Goal: Find specific page/section

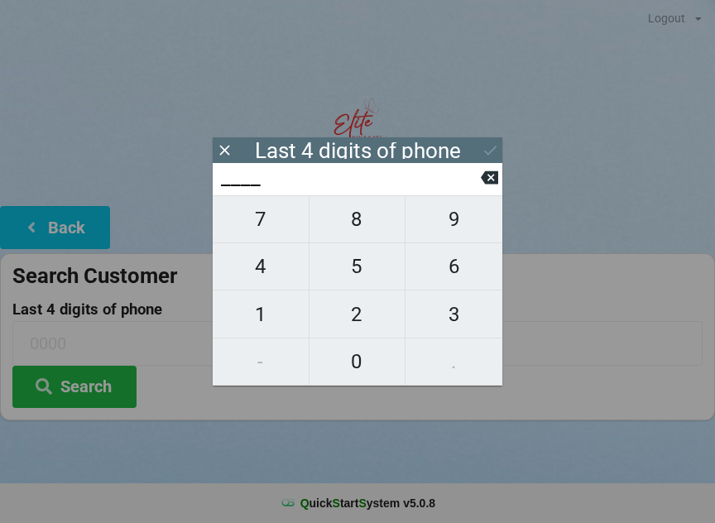
click at [368, 230] on span "8" at bounding box center [358, 219] width 96 height 35
type input "8___"
click at [258, 280] on span "4" at bounding box center [261, 266] width 96 height 35
type input "84__"
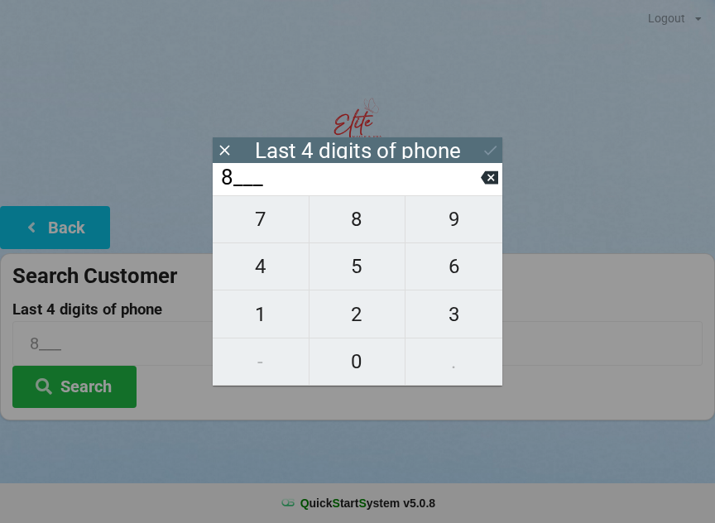
type input "84__"
click at [250, 212] on span "7" at bounding box center [261, 219] width 96 height 35
type input "847_"
click at [351, 315] on span "2" at bounding box center [358, 314] width 96 height 35
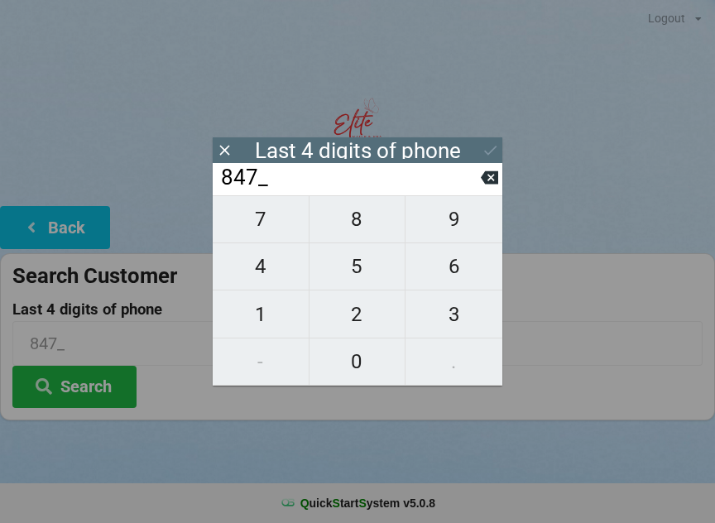
type input "8472"
click at [359, 372] on div "7 8 9 4 5 6 1 2 3 - 0 ." at bounding box center [358, 290] width 290 height 190
click at [354, 234] on div "7 8 9 4 5 6 1 2 3 - 0 ." at bounding box center [358, 290] width 290 height 190
click at [490, 189] on button at bounding box center [489, 177] width 17 height 22
click at [489, 177] on icon at bounding box center [489, 177] width 17 height 13
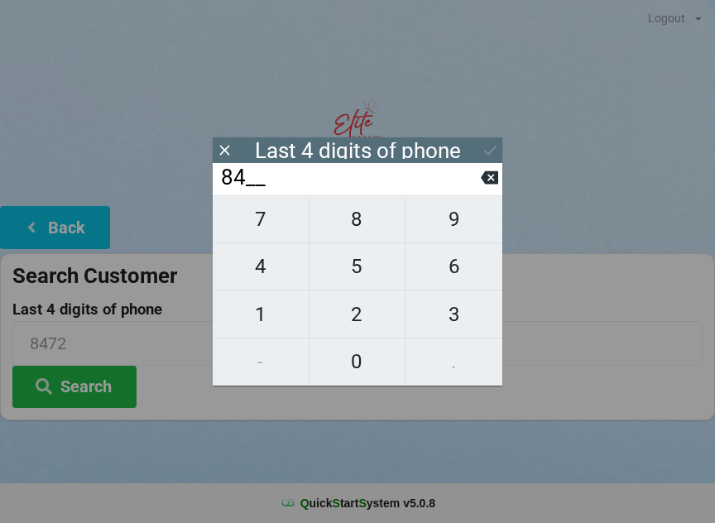
click at [493, 185] on icon at bounding box center [489, 177] width 17 height 13
click at [489, 186] on icon at bounding box center [489, 177] width 17 height 17
type input "____"
click at [486, 189] on button at bounding box center [489, 177] width 17 height 22
click at [364, 229] on span "8" at bounding box center [358, 219] width 96 height 35
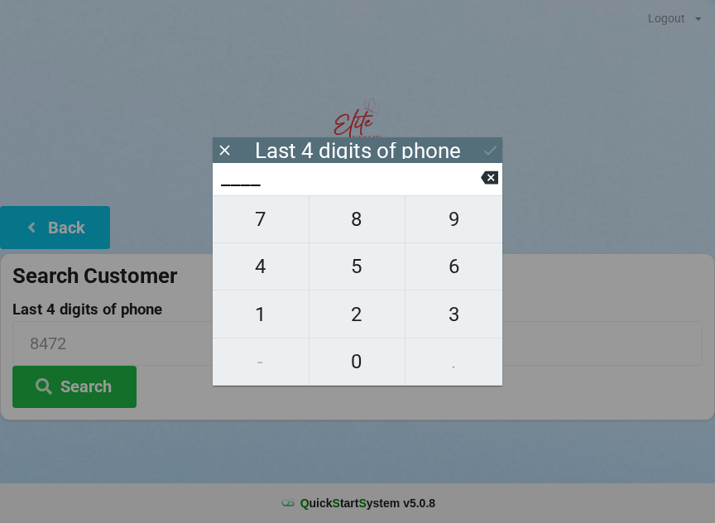
type input "8___"
click at [448, 277] on span "6" at bounding box center [454, 266] width 97 height 35
type input "86__"
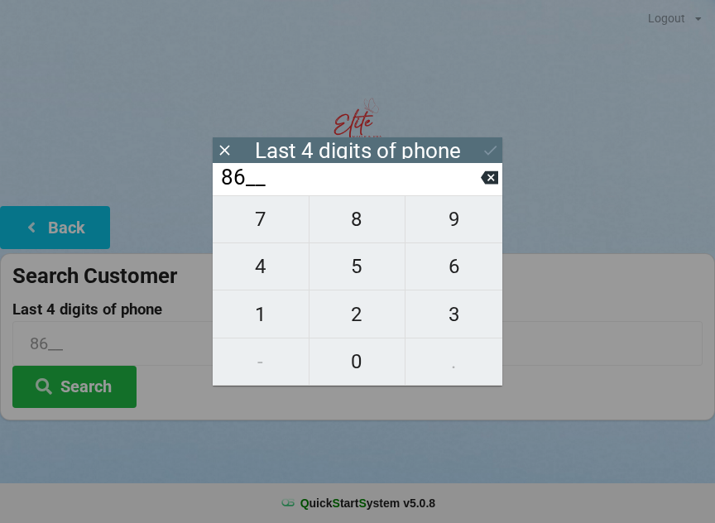
click at [258, 227] on span "7" at bounding box center [261, 219] width 96 height 35
type input "867_"
click at [263, 323] on span "1" at bounding box center [261, 314] width 96 height 35
type input "8671"
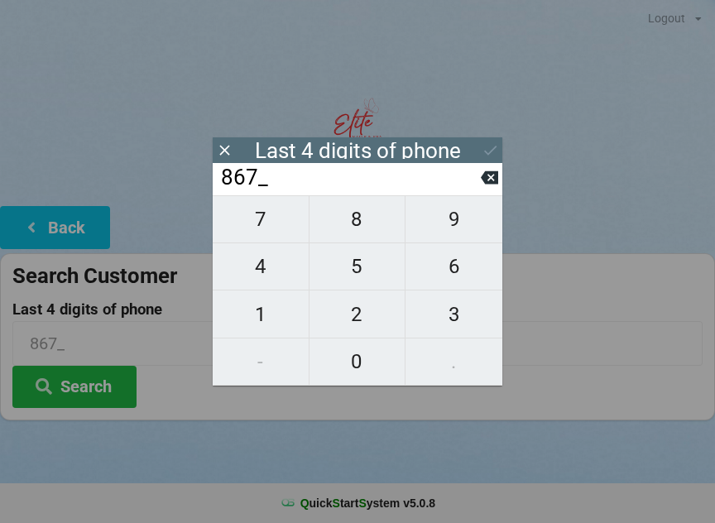
type input "8671"
click at [497, 148] on icon at bounding box center [490, 150] width 17 height 17
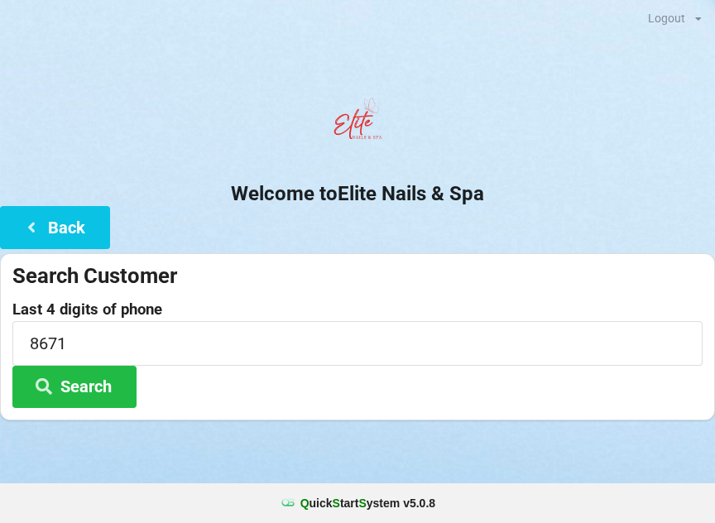
click at [85, 383] on button "Search" at bounding box center [74, 387] width 124 height 42
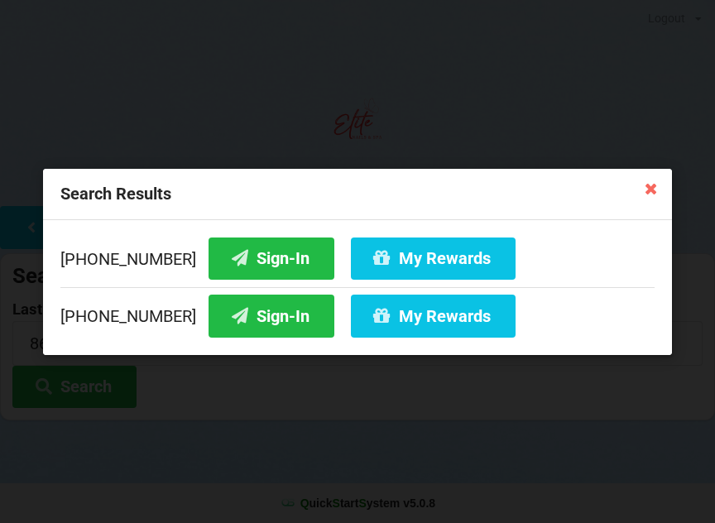
click at [243, 248] on button "Sign-In" at bounding box center [272, 258] width 126 height 42
